Goal: Task Accomplishment & Management: Manage account settings

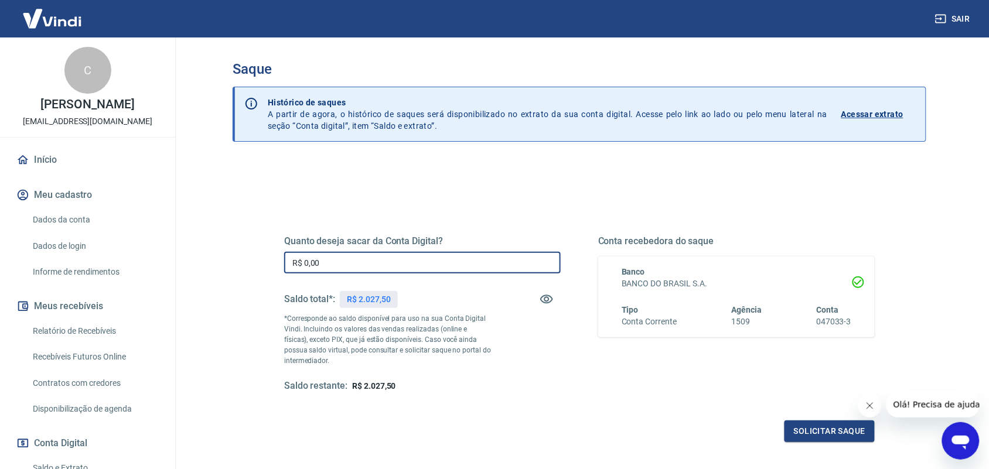
click at [422, 255] on input "R$ 0,00" at bounding box center [422, 263] width 277 height 22
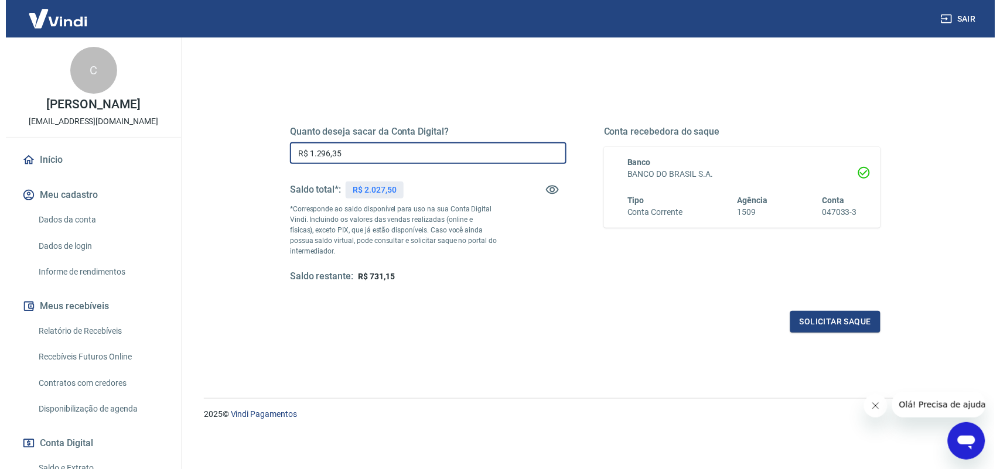
scroll to position [110, 0]
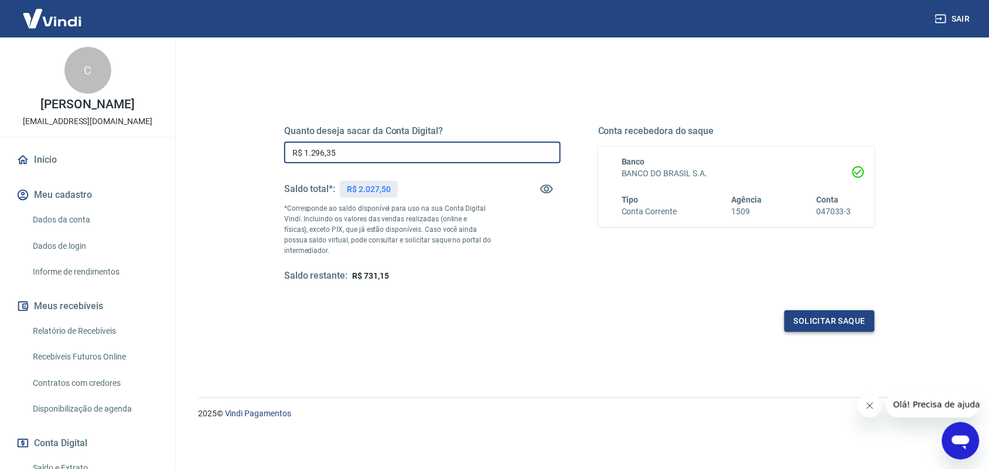
type input "R$ 1.296,35"
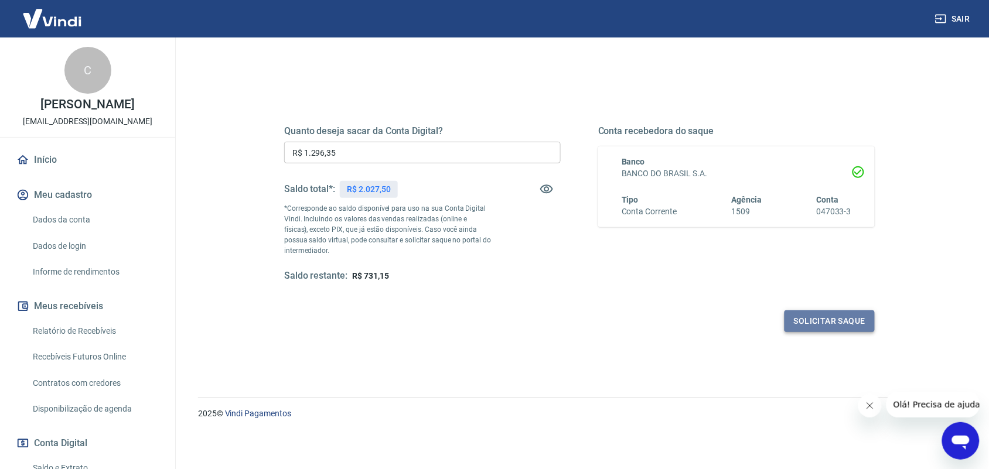
click at [813, 318] on button "Solicitar saque" at bounding box center [830, 322] width 90 height 22
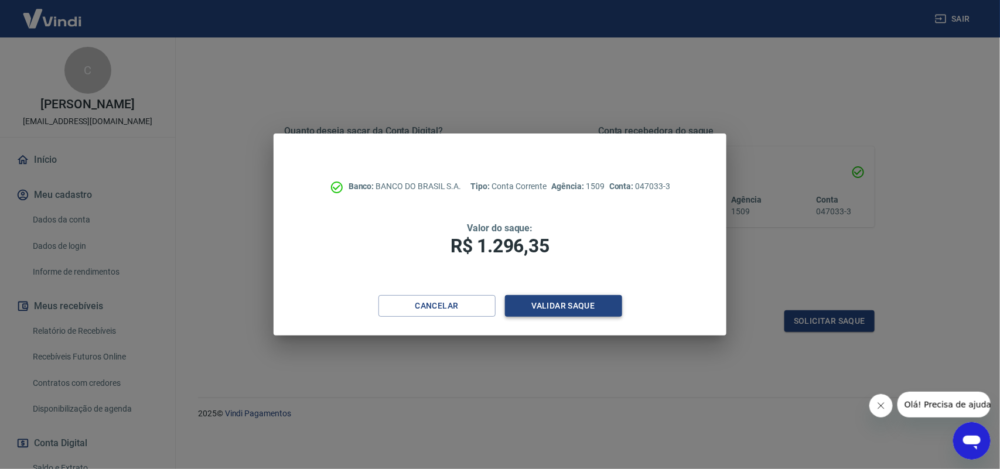
click at [593, 301] on button "Validar saque" at bounding box center [563, 306] width 117 height 22
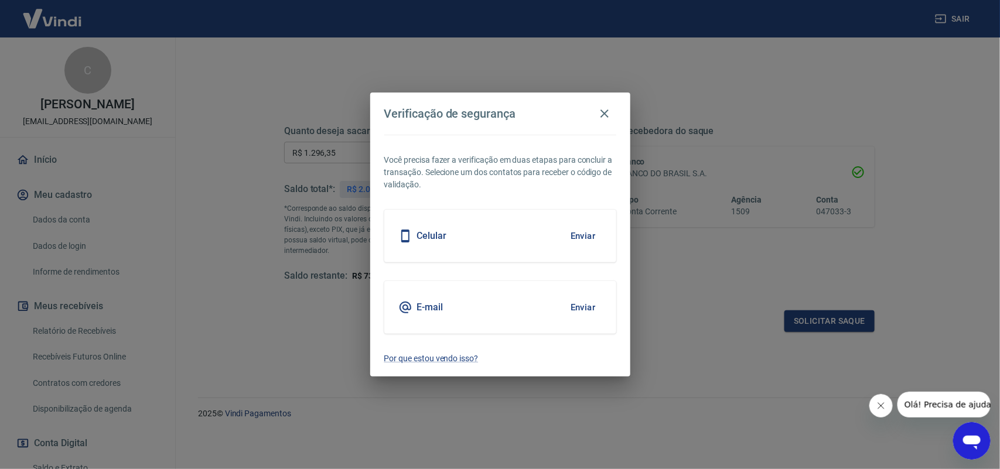
click at [545, 237] on div "Celular Enviar" at bounding box center [500, 236] width 232 height 53
click at [589, 235] on button "Enviar" at bounding box center [583, 236] width 38 height 25
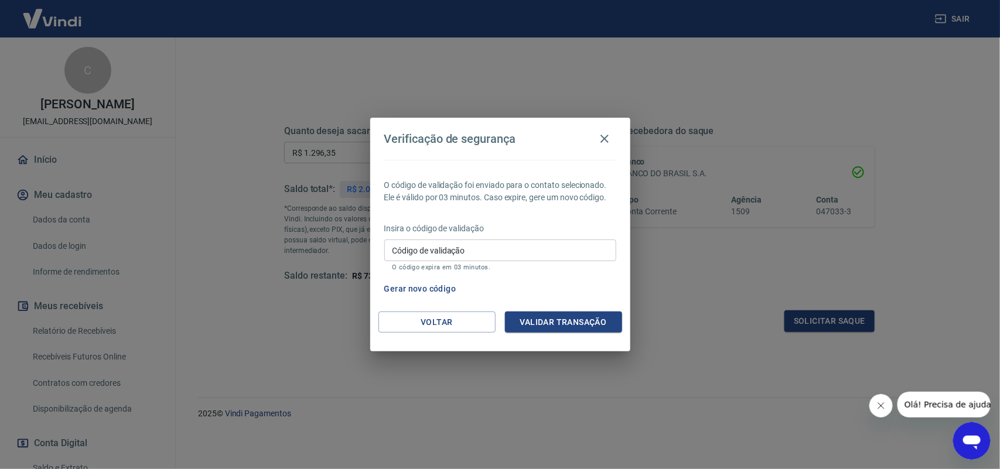
click at [539, 254] on input "Código de validação" at bounding box center [500, 251] width 232 height 22
click at [561, 319] on button "Validar transação" at bounding box center [563, 323] width 117 height 22
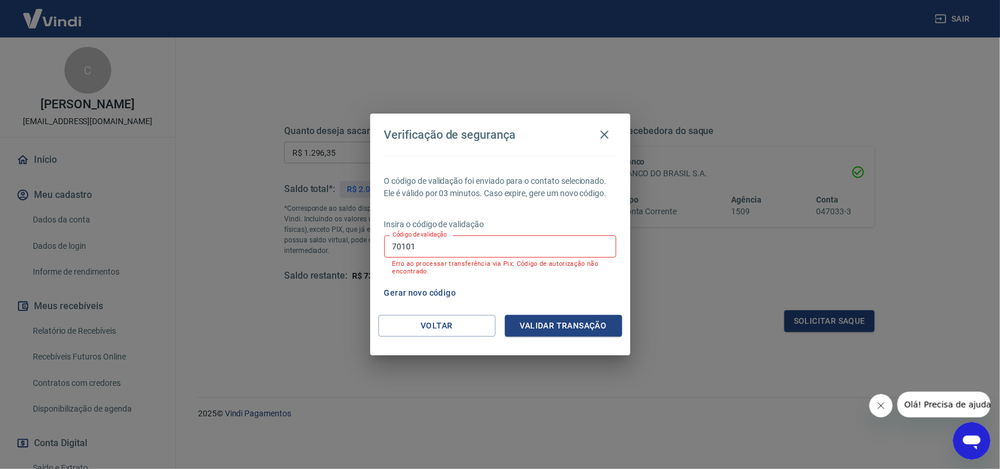
click at [441, 248] on input "70101" at bounding box center [500, 247] width 232 height 22
type input "558256"
click at [527, 320] on button "Validar transação" at bounding box center [563, 326] width 117 height 22
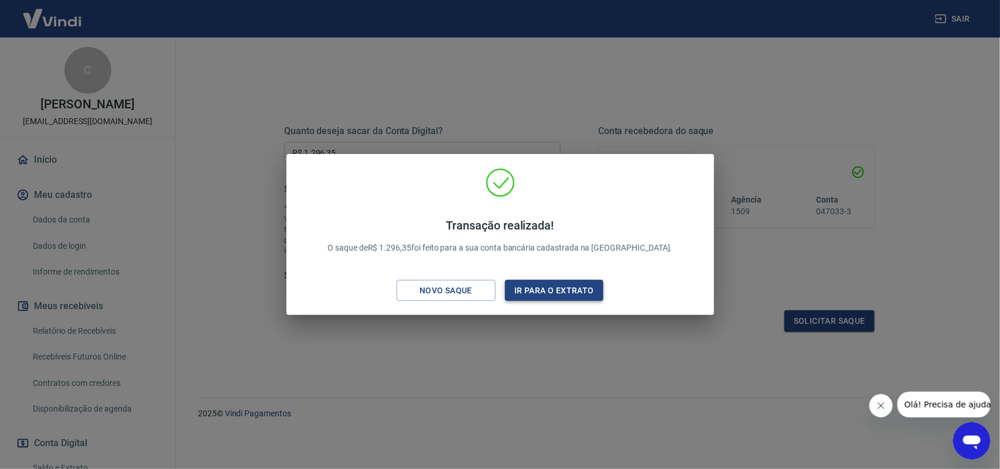
click at [564, 286] on button "Ir para o extrato" at bounding box center [554, 291] width 99 height 22
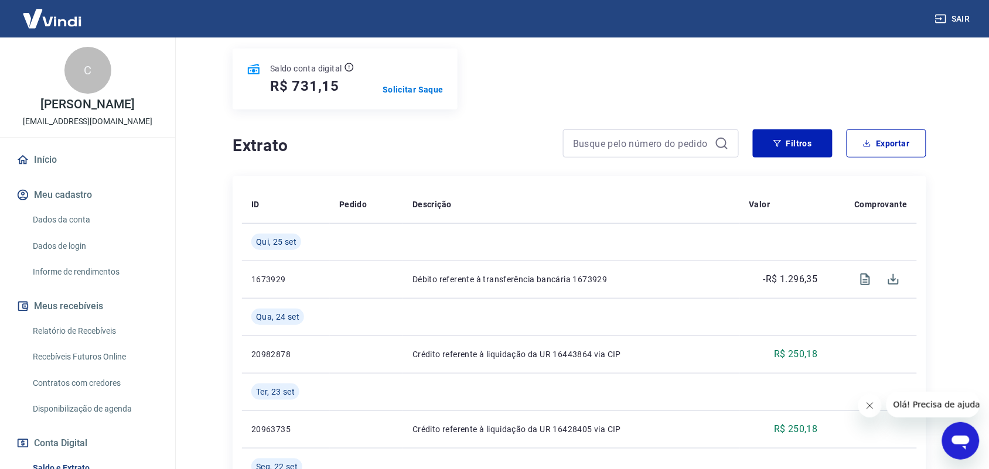
scroll to position [146, 0]
